Goal: Task Accomplishment & Management: Manage account settings

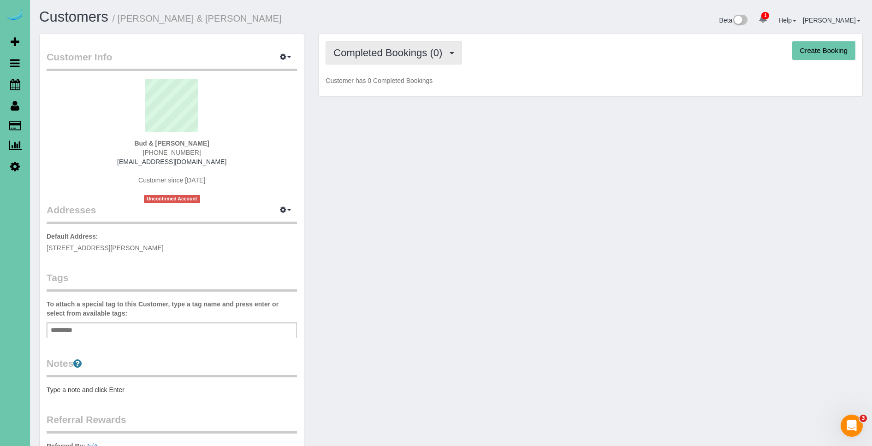
click at [396, 51] on span "Completed Bookings (0)" at bounding box center [389, 53] width 113 height 12
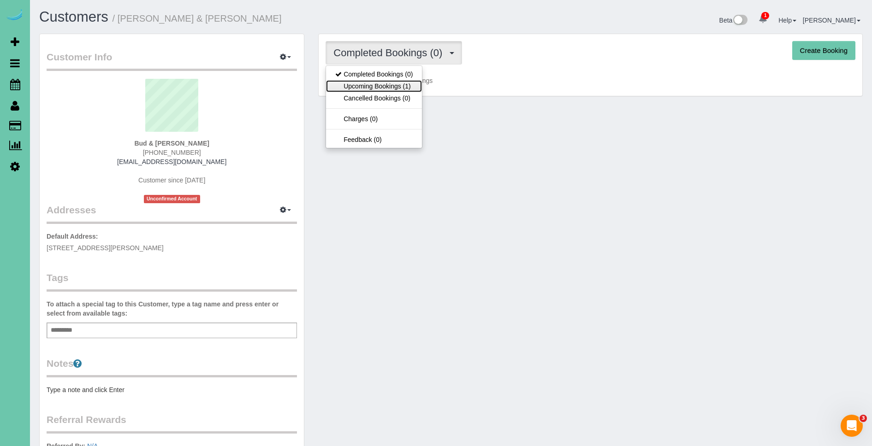
click at [409, 88] on link "Upcoming Bookings (1)" at bounding box center [374, 86] width 96 height 12
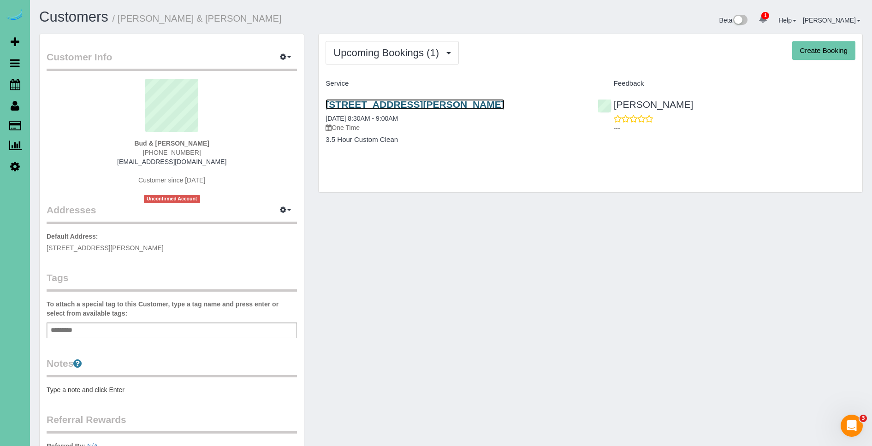
click at [425, 104] on link "[STREET_ADDRESS][PERSON_NAME]" at bounding box center [414, 104] width 178 height 11
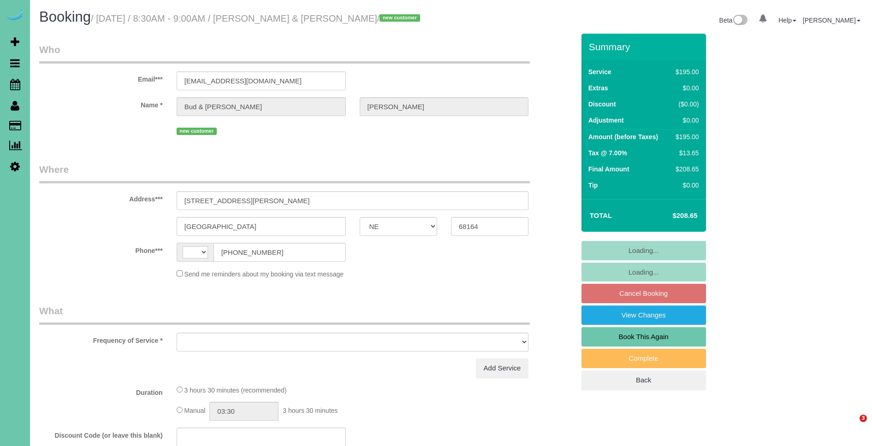
select select "NE"
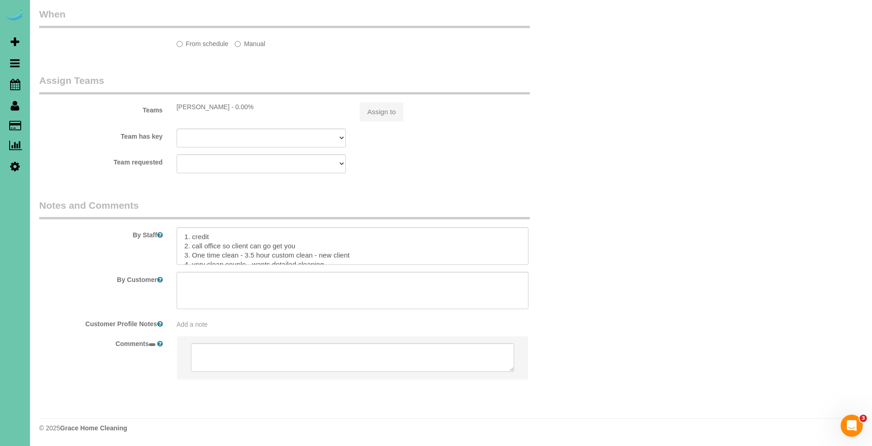
select select "string:[GEOGRAPHIC_DATA]"
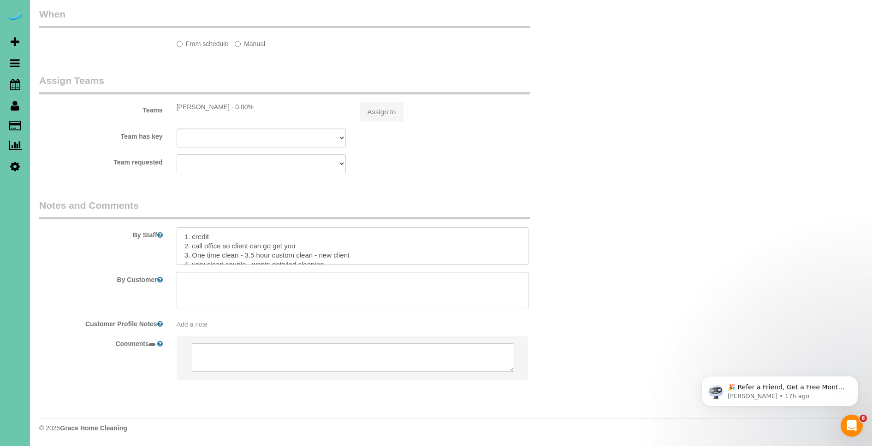
scroll to position [624, 0]
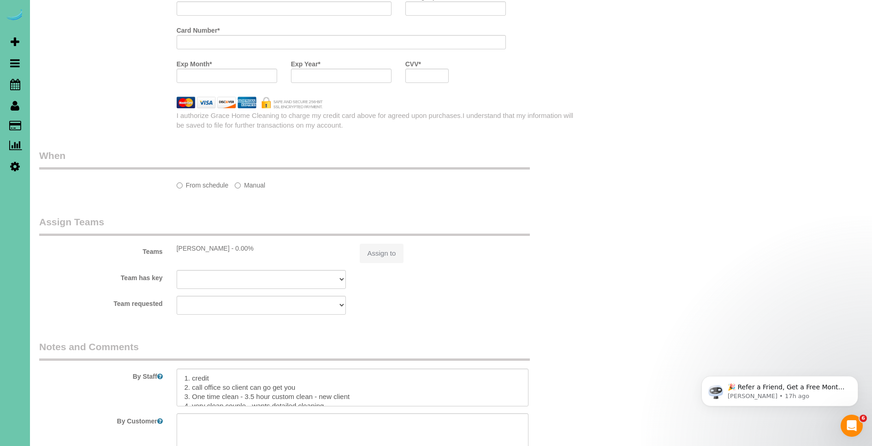
select select "string:fspay-8a2552c0-5bdc-4101-862a-e257bbbd2cfc"
select select "number:35"
select select "number:41"
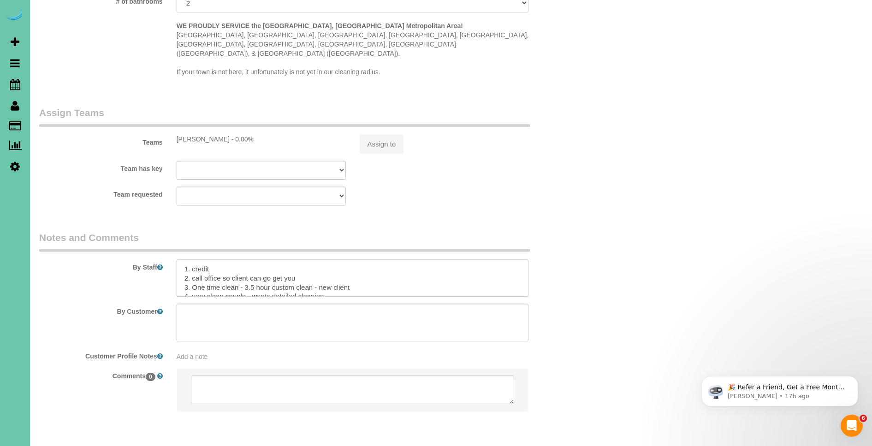
scroll to position [897, 0]
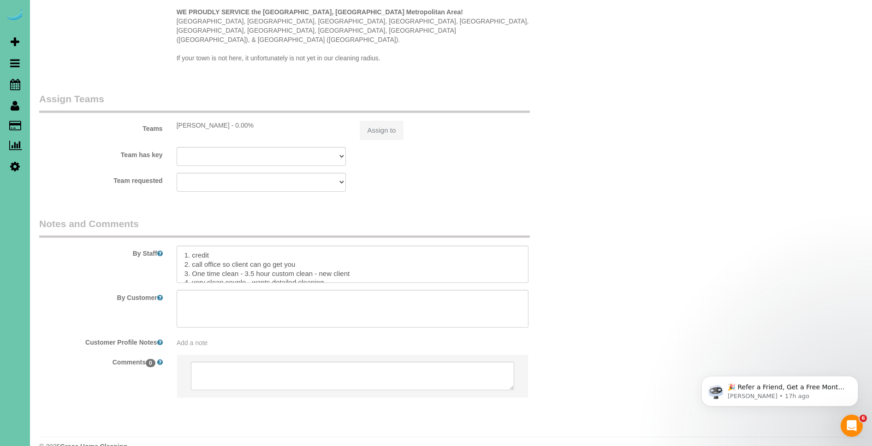
select select "object:905"
drag, startPoint x: 294, startPoint y: 237, endPoint x: 211, endPoint y: 239, distance: 82.5
click at [211, 246] on textarea at bounding box center [353, 265] width 352 height 38
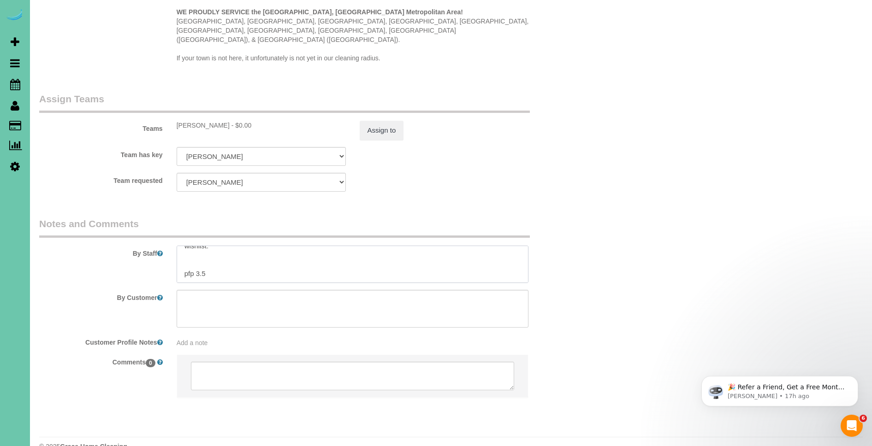
paste textarea "DUST / POLISH ALL FURNITURE DUST ALL PICTURE FRAMES DUST THE CEILING FANS IN BE…"
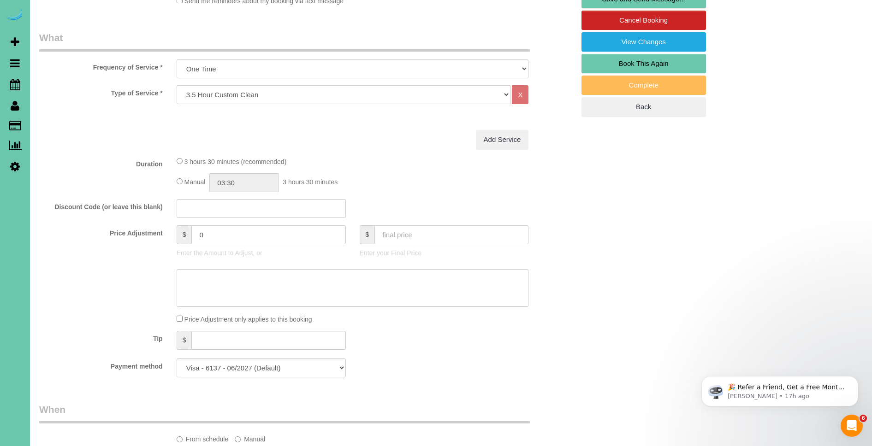
scroll to position [0, 0]
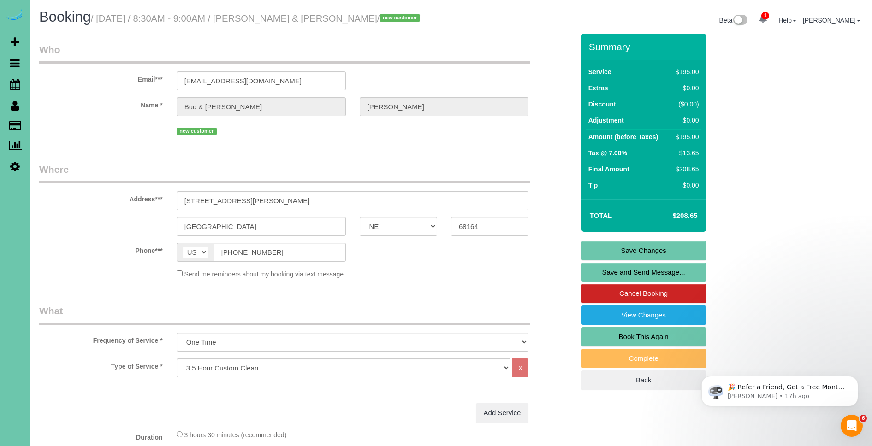
type textarea "1. credit 2. call office so client can go get you 3. One time clean - 3.5 hour …"
click at [646, 249] on link "Save Changes" at bounding box center [643, 250] width 124 height 19
